Goal: Check status: Check status

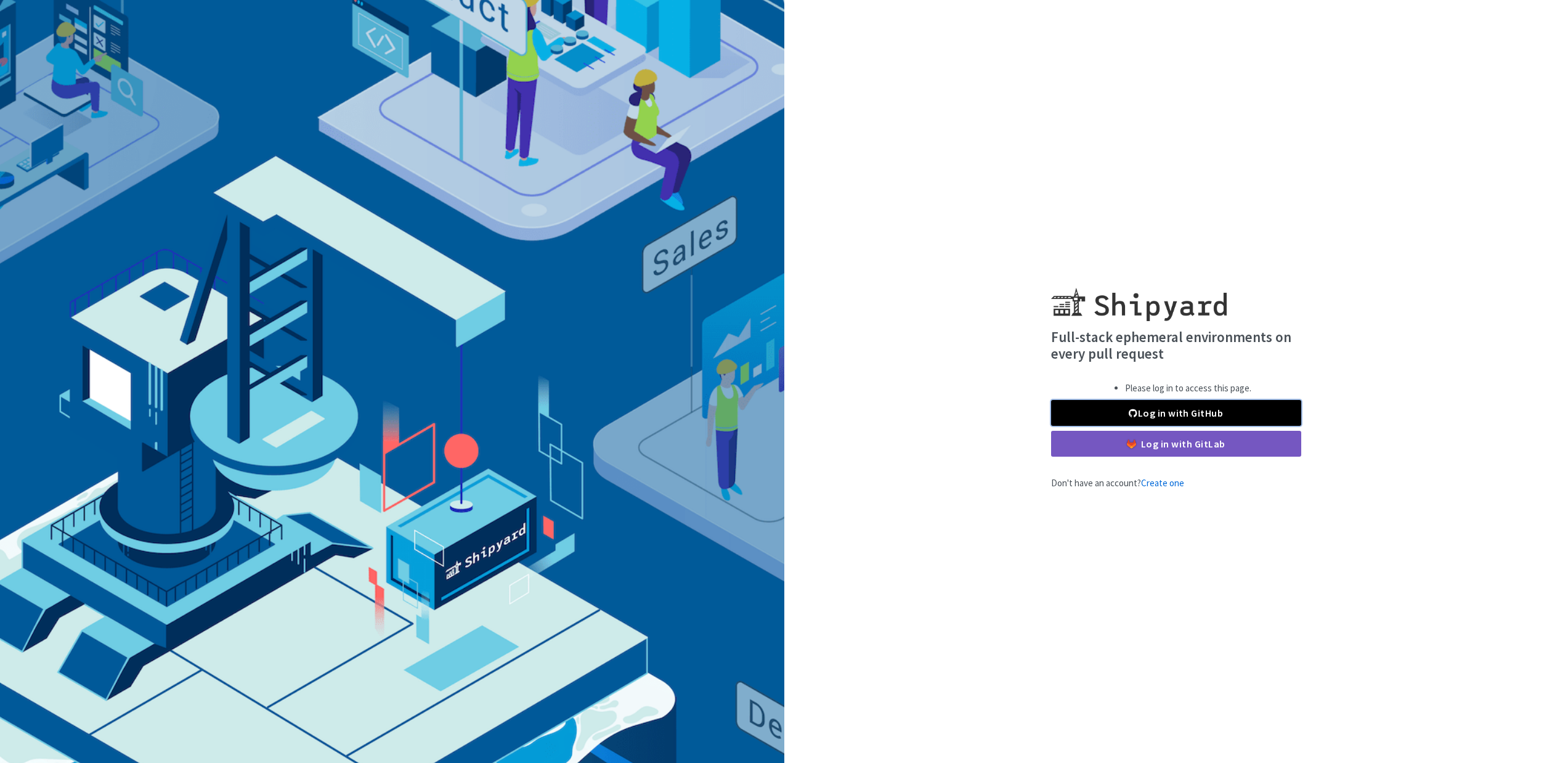
click at [1229, 414] on link "Log in with GitHub" at bounding box center [1175, 413] width 250 height 26
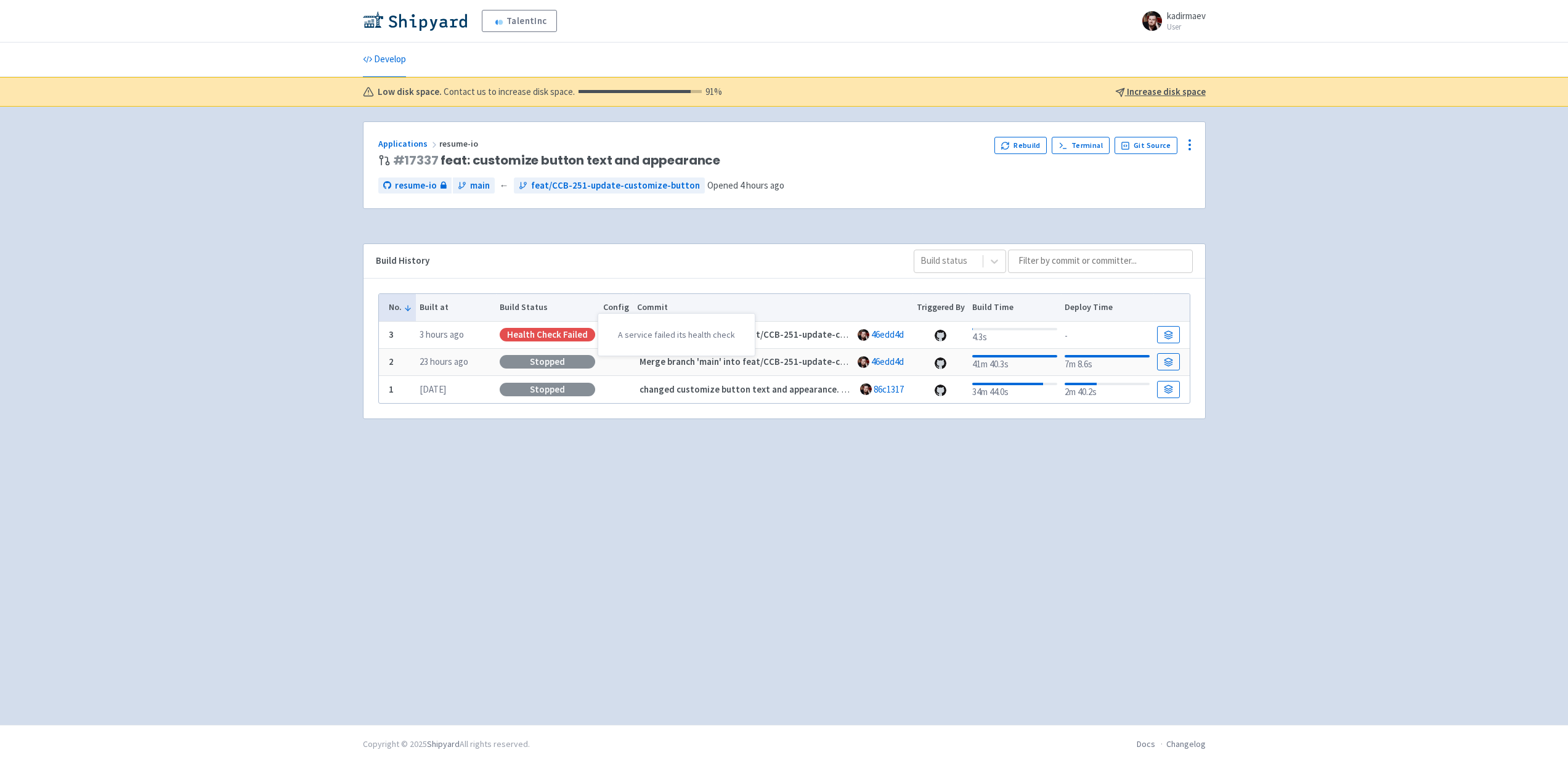
click at [527, 337] on div "Health check failed" at bounding box center [546, 335] width 95 height 14
click at [1170, 335] on icon at bounding box center [1167, 334] width 10 height 10
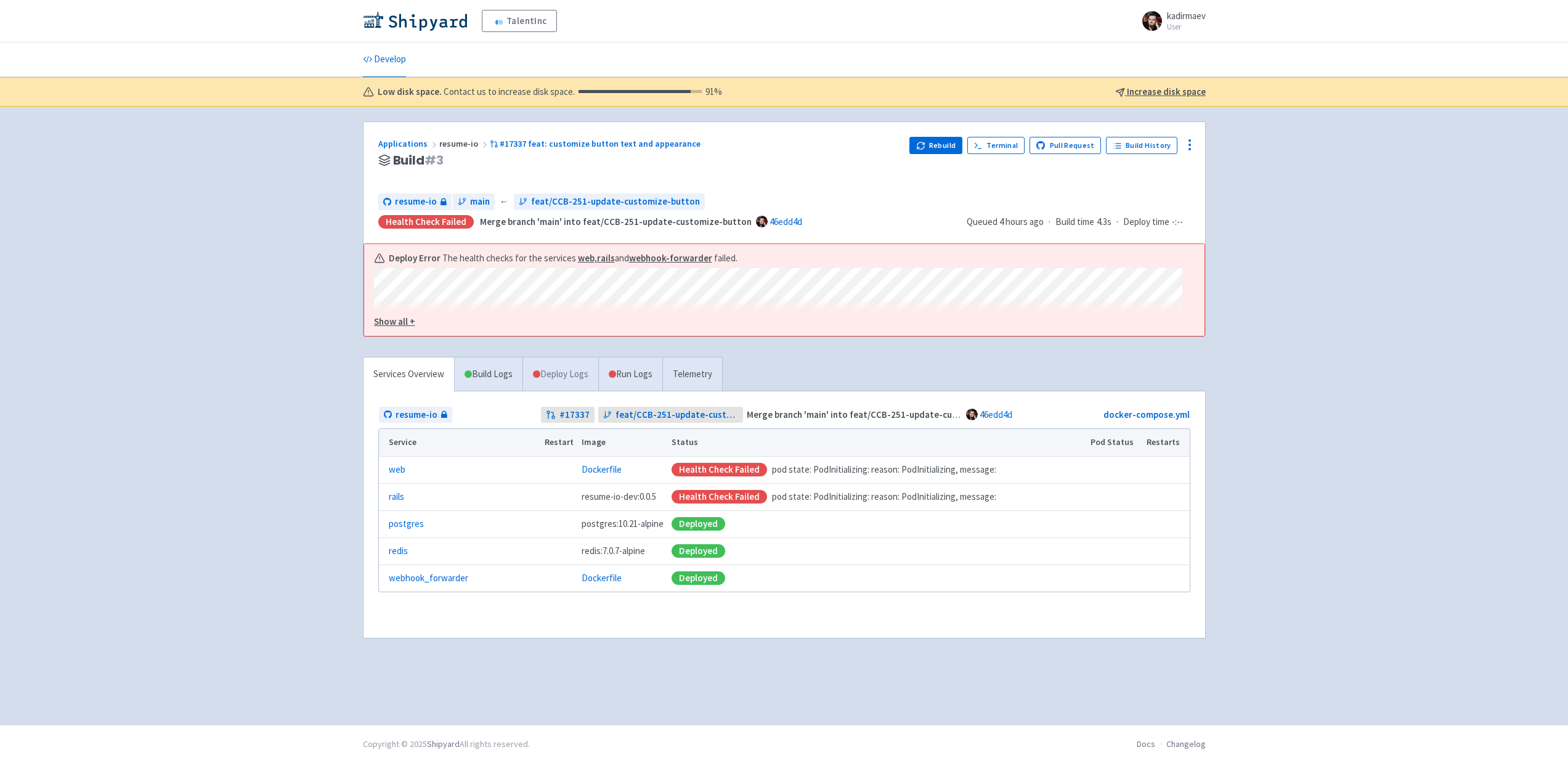
click at [562, 376] on link "Deploy Logs" at bounding box center [560, 374] width 76 height 34
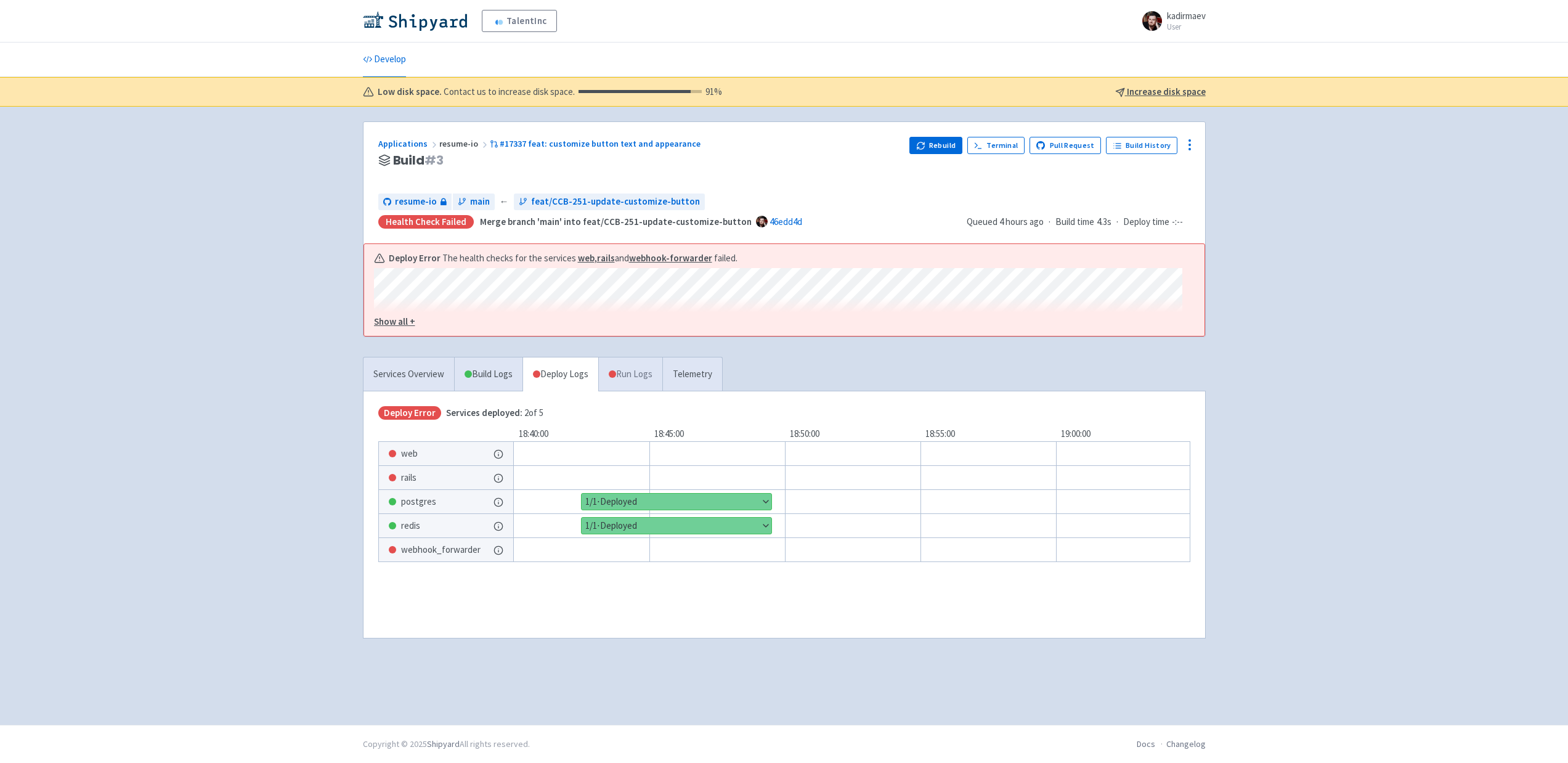
click at [661, 373] on link "Run Logs" at bounding box center [629, 374] width 64 height 34
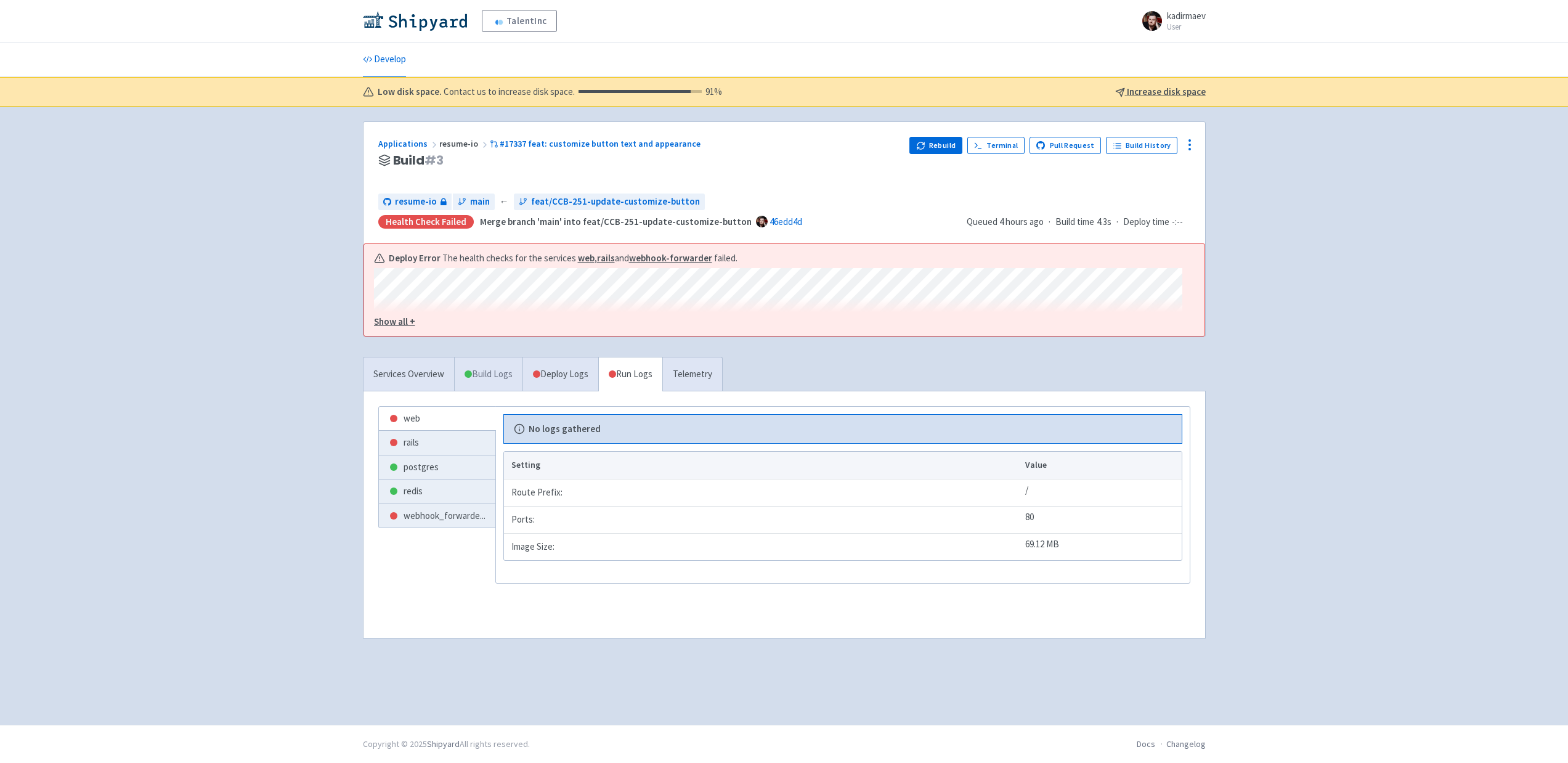
click at [470, 378] on link "Build Logs" at bounding box center [489, 374] width 68 height 34
click at [397, 325] on u "Show all +" at bounding box center [394, 320] width 41 height 11
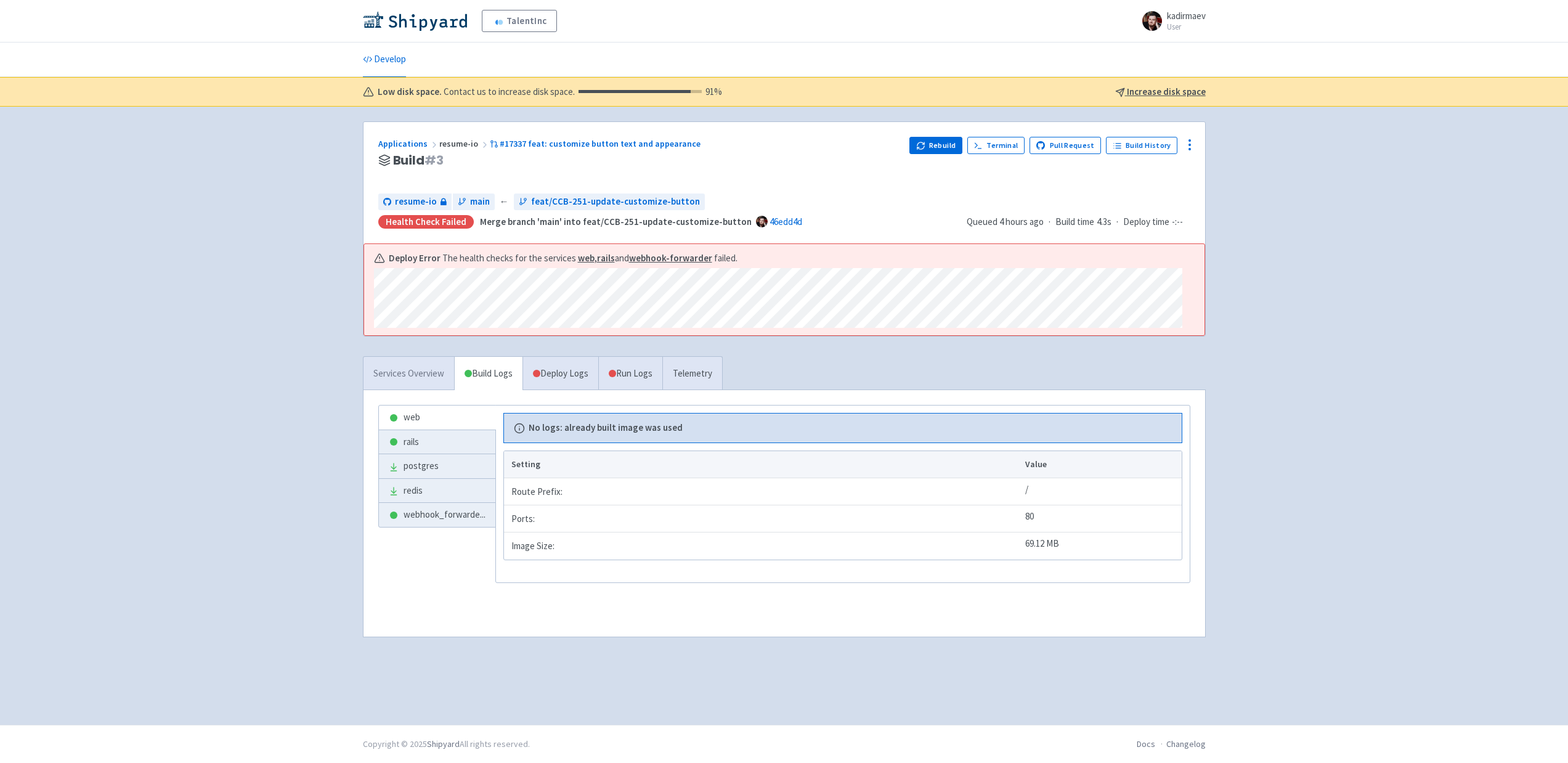
click at [395, 383] on link "Services Overview" at bounding box center [408, 374] width 91 height 34
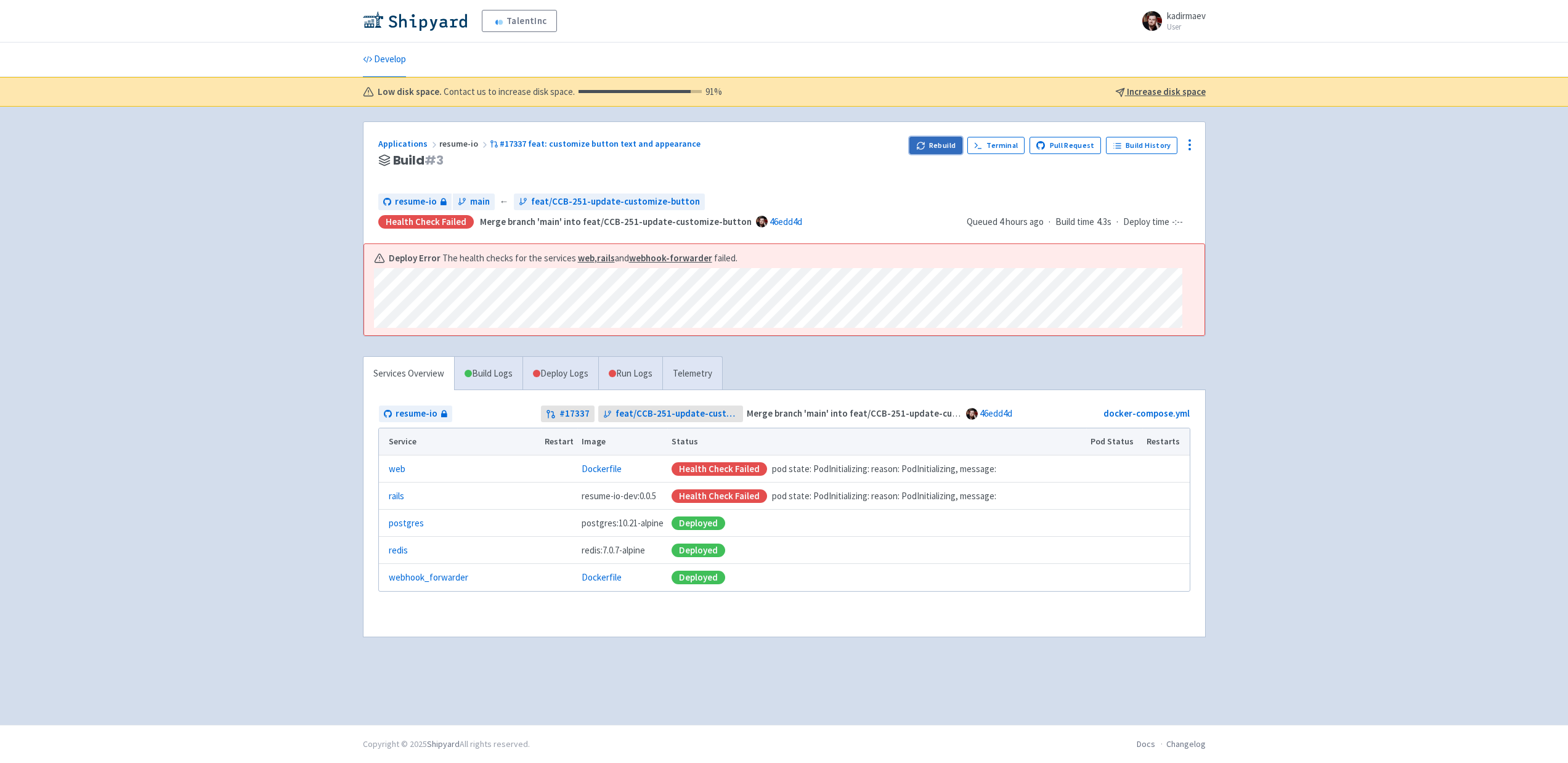
click at [935, 148] on button "Rebuild" at bounding box center [935, 146] width 53 height 17
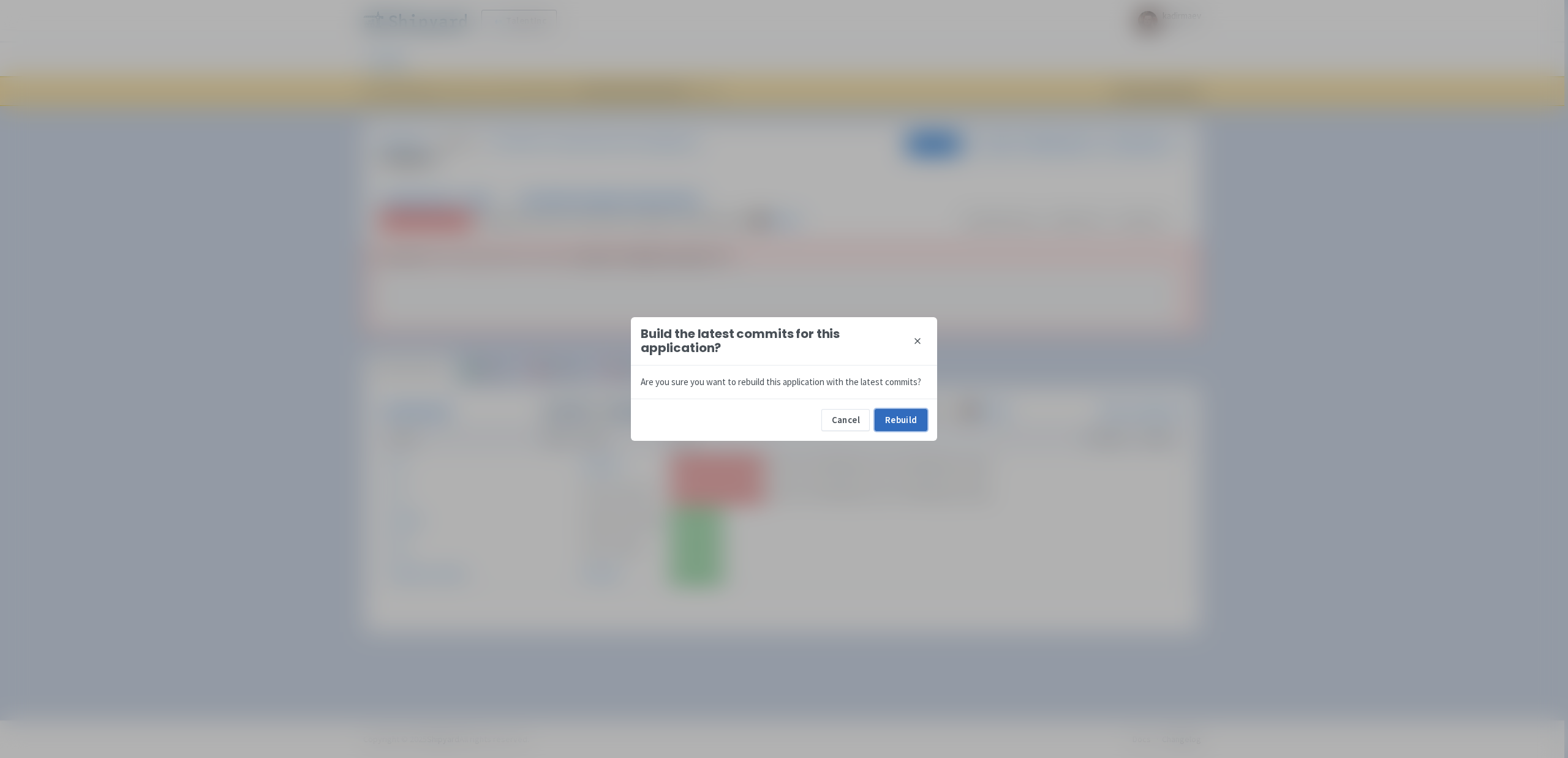
click at [891, 428] on button "Rebuild" at bounding box center [901, 420] width 53 height 22
